Goal: Task Accomplishment & Management: Manage account settings

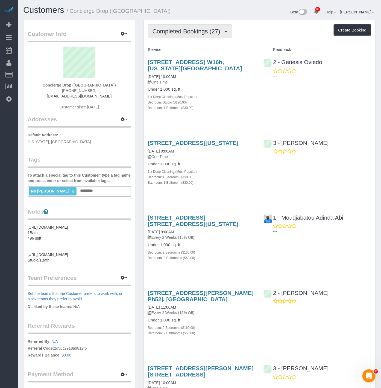
click at [209, 34] on span "Completed Bookings (27)" at bounding box center [188, 31] width 71 height 7
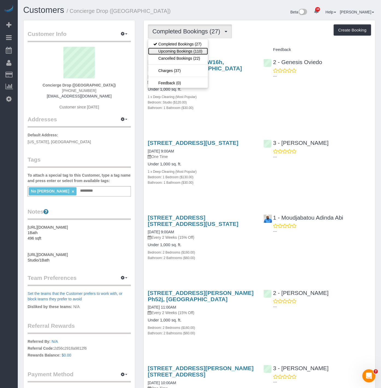
click at [178, 50] on link "Upcoming Bookings (110)" at bounding box center [178, 51] width 60 height 7
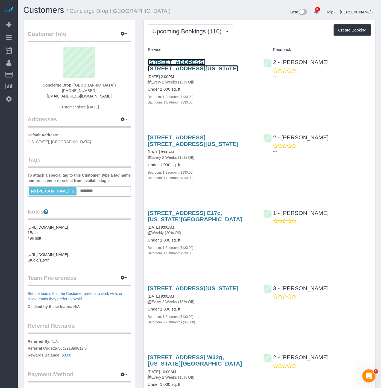
click at [154, 65] on link "75 Perry Street, Apt. 3a, New York, NY 10014" at bounding box center [193, 65] width 91 height 13
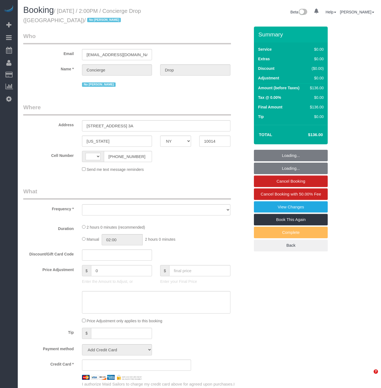
select select "NY"
select select "object:572"
select select "number:89"
select select "number:90"
select select "number:15"
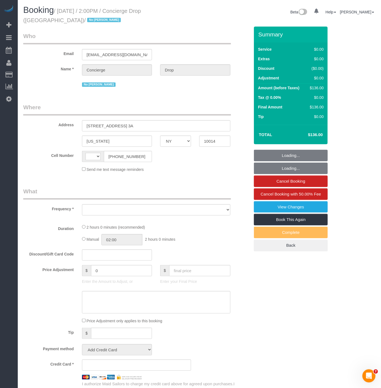
select select "number:7"
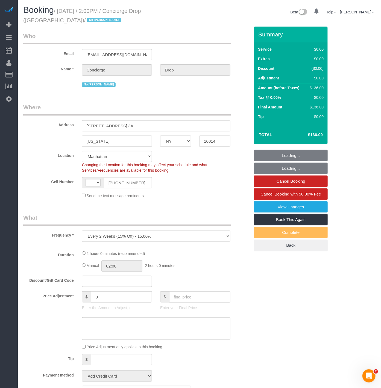
select select "object:1077"
select select "string:[GEOGRAPHIC_DATA]"
select select "1"
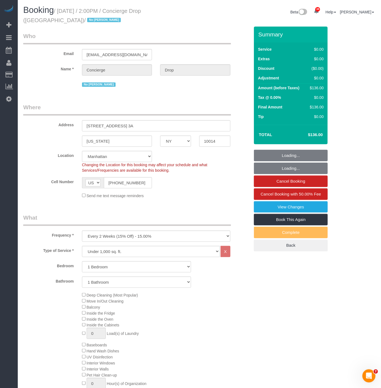
select select "string:stripe-pm_1RaQn24VGloSiKo7zeOF73Wj"
select select "spot1"
select select "1"
